Goal: Find contact information: Find contact information

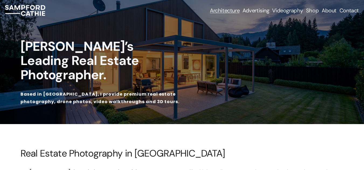
click at [347, 9] on link "Contact" at bounding box center [348, 11] width 19 height 8
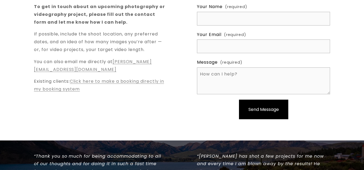
scroll to position [76, 0]
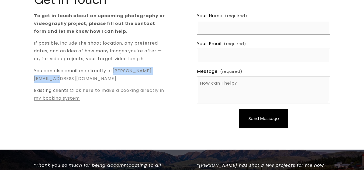
copy link "[PERSON_NAME][EMAIL_ADDRESS][DOMAIN_NAME]"
drag, startPoint x: 109, startPoint y: 78, endPoint x: 31, endPoint y: 80, distance: 78.7
click at [31, 80] on div "Get in Touch To get in touch about an upcoming photography or videography proje…" at bounding box center [182, 65] width 364 height 146
